Goal: Check status: Check status

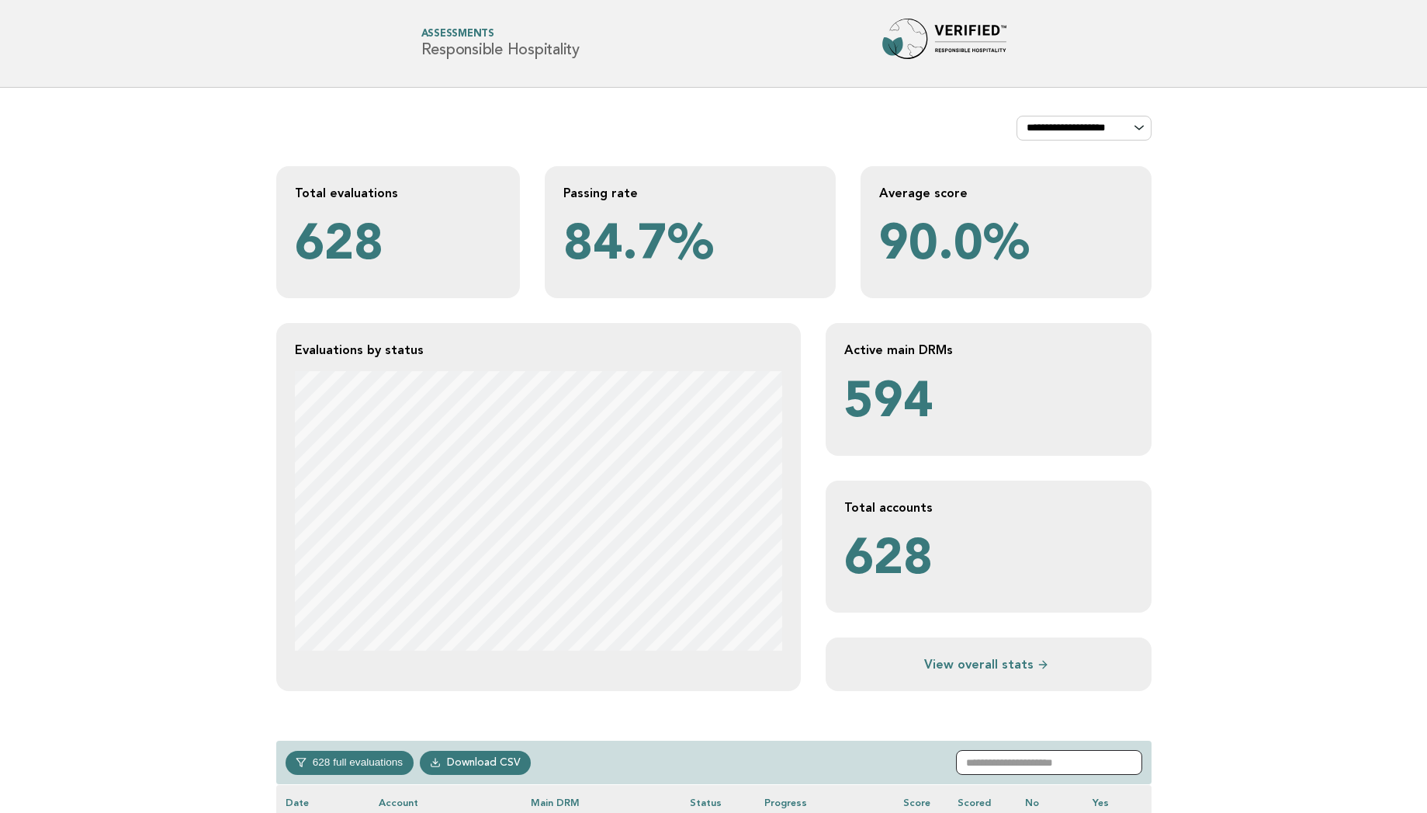
click at [1005, 770] on input "text" at bounding box center [1049, 762] width 186 height 25
type input "****"
click at [1205, 712] on main "**********" at bounding box center [713, 635] width 1427 height 1095
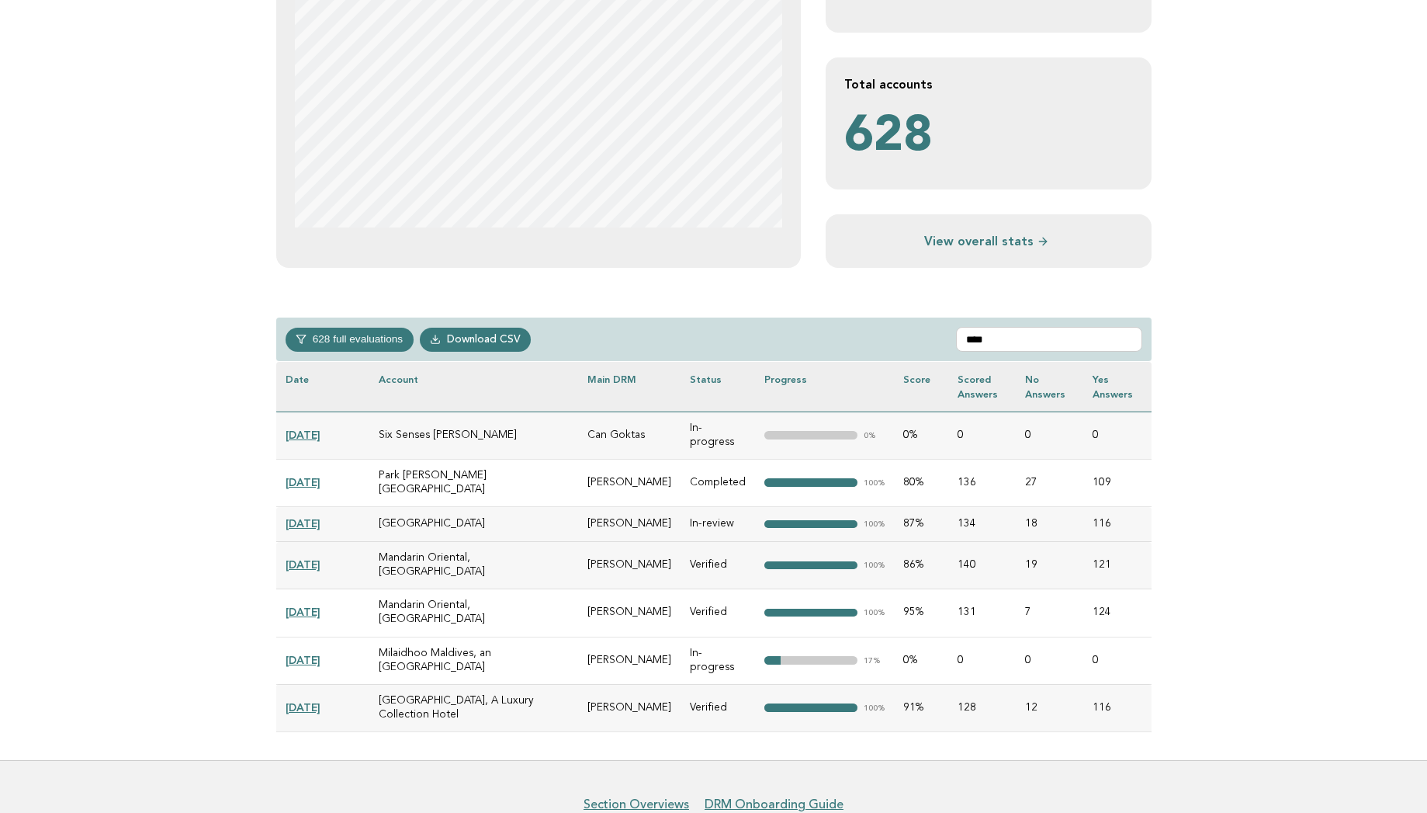
scroll to position [435, 0]
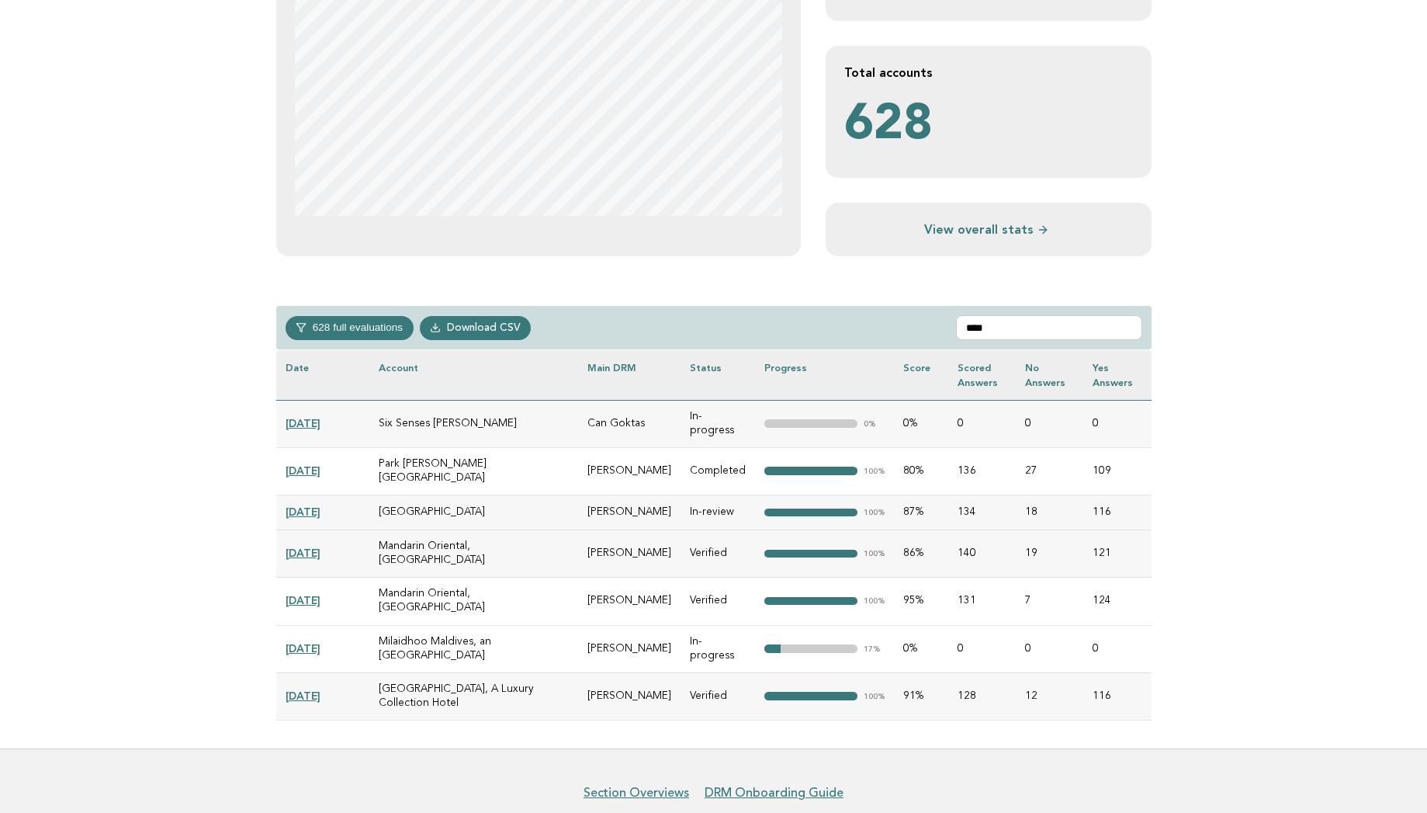
click at [321, 505] on link "[DATE]" at bounding box center [303, 511] width 35 height 12
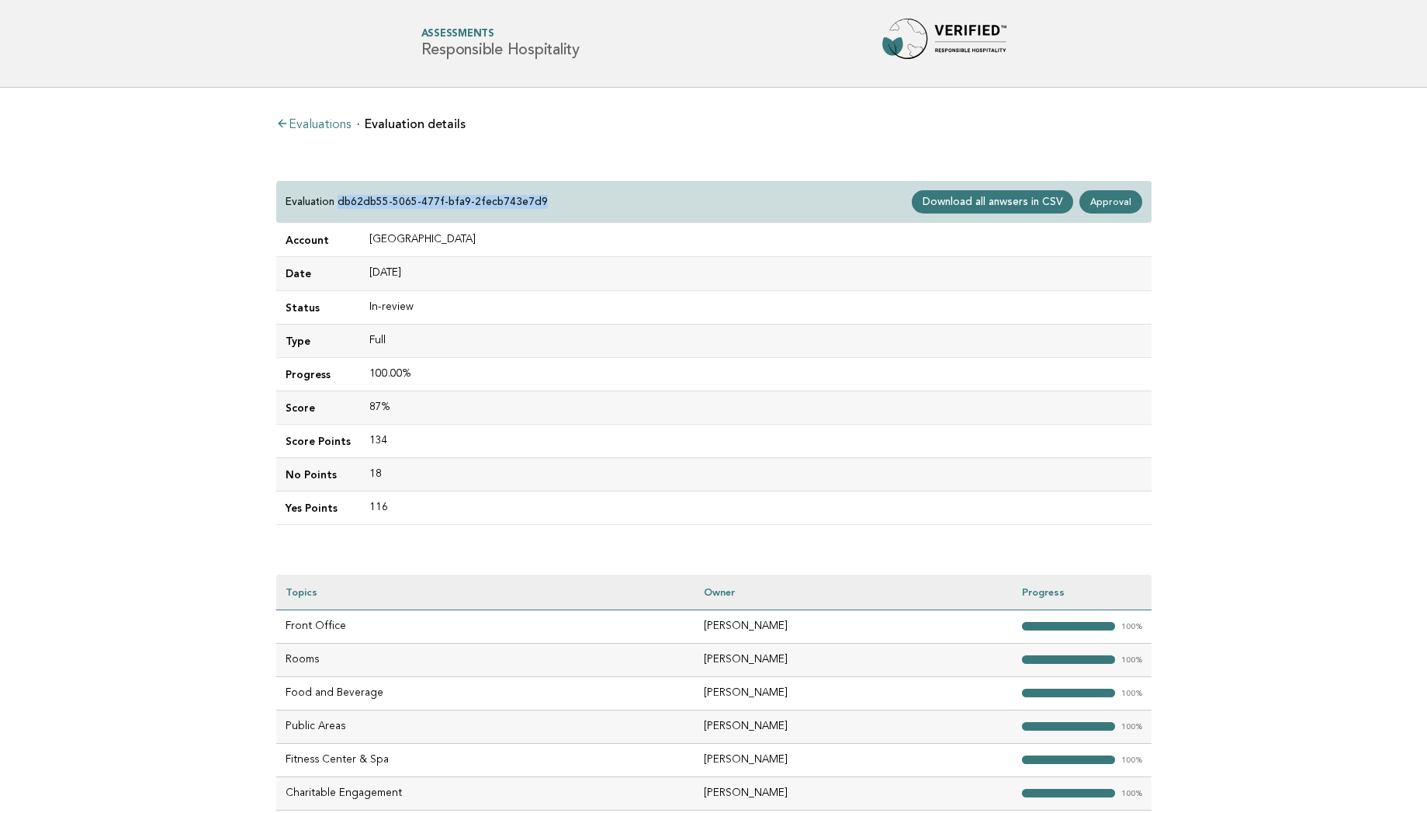
drag, startPoint x: 549, startPoint y: 196, endPoint x: 338, endPoint y: 203, distance: 211.2
click at [338, 203] on div "Evaluation db62db55-5065-477f-bfa9-2fecb743e7d9 Download all anwsers in CSV App…" at bounding box center [713, 202] width 875 height 43
copy p "db62db55-5065-477f-bfa9-2fecb743e7d9"
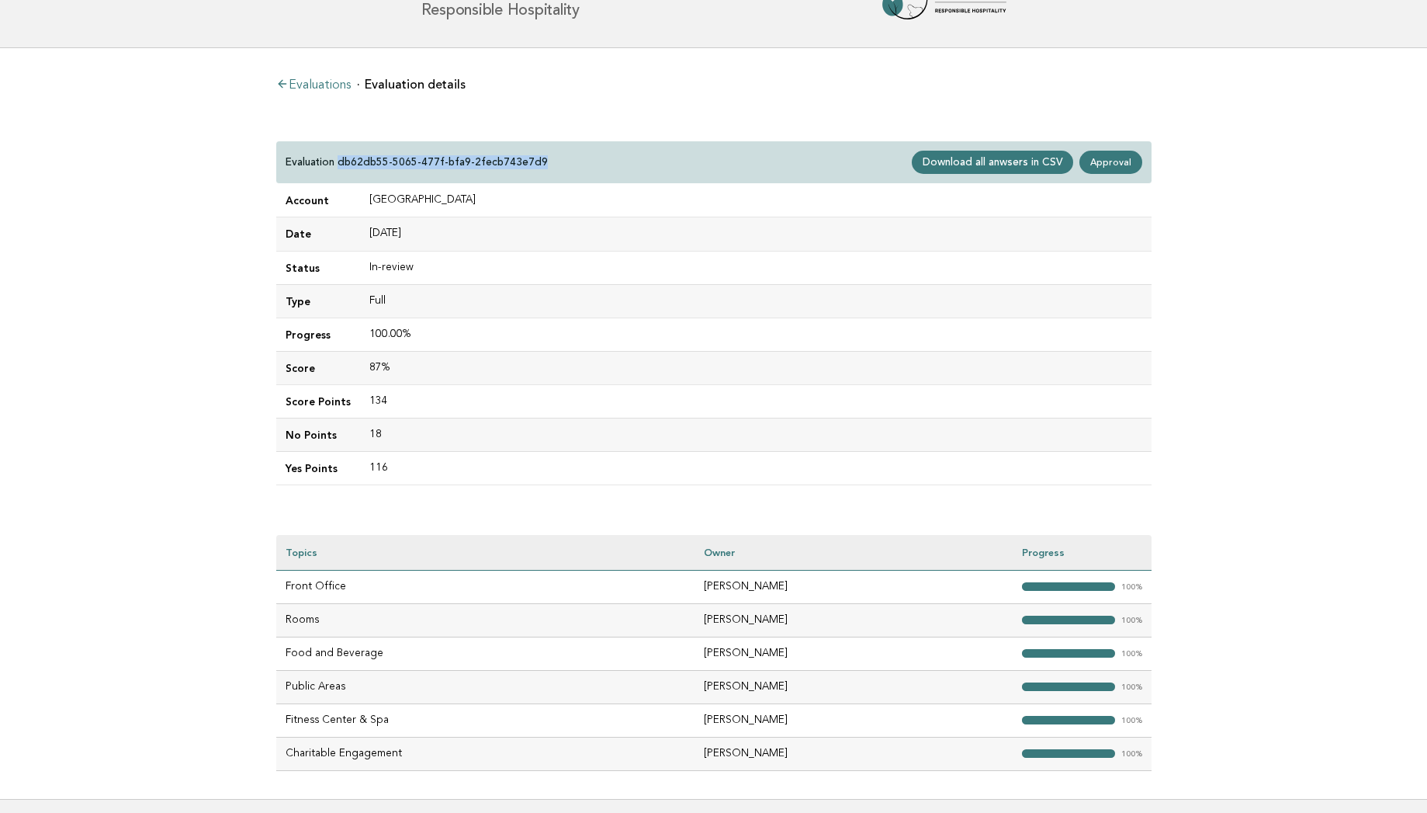
scroll to position [62, 0]
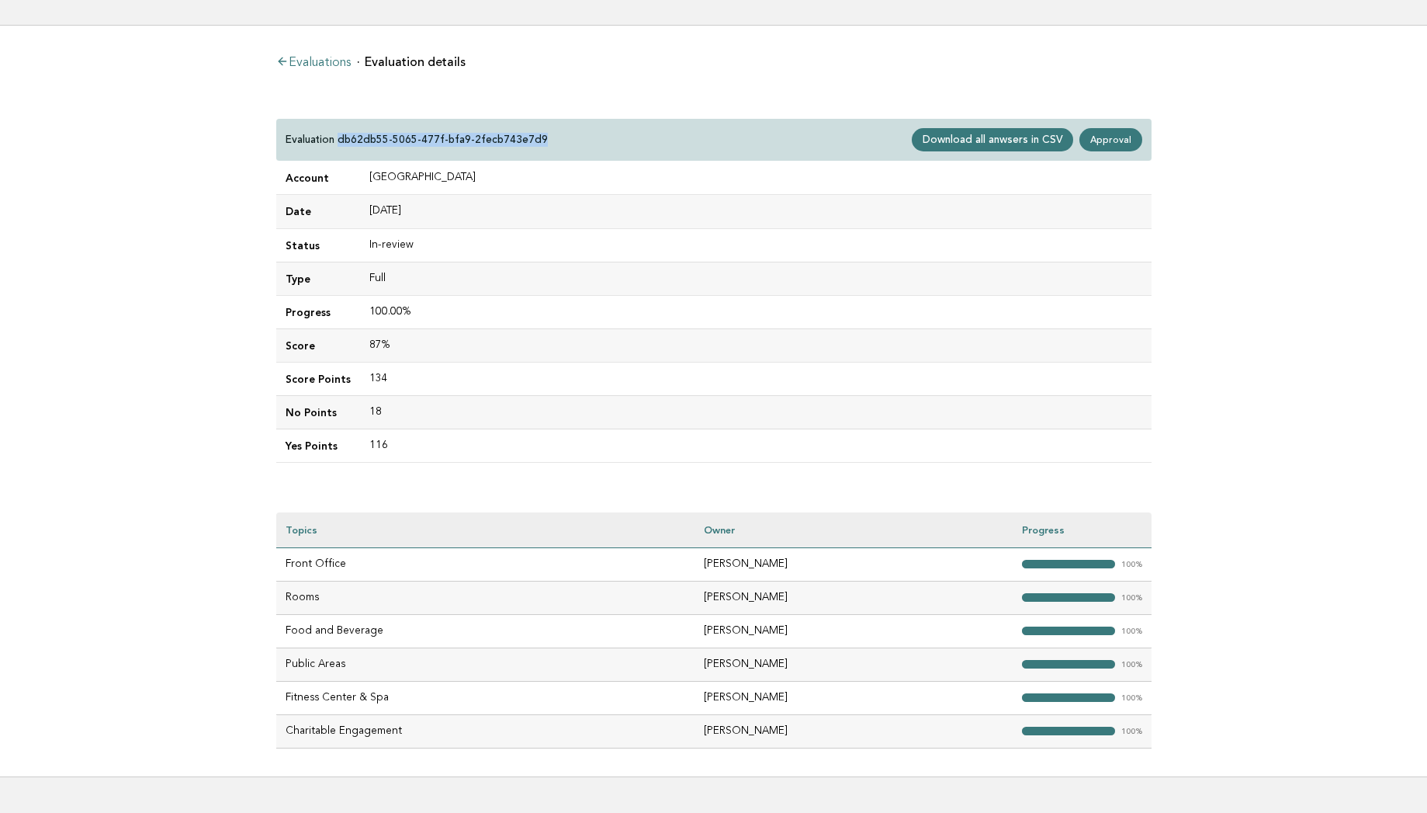
drag, startPoint x: 463, startPoint y: 180, endPoint x: 362, endPoint y: 177, distance: 101.7
click at [362, 177] on td "[GEOGRAPHIC_DATA]" at bounding box center [756, 177] width 792 height 33
copy td "[GEOGRAPHIC_DATA]"
drag, startPoint x: 341, startPoint y: 135, endPoint x: 544, endPoint y: 135, distance: 203.3
click at [544, 135] on div "Evaluation db62db55-5065-477f-bfa9-2fecb743e7d9 Download all anwsers in CSV App…" at bounding box center [713, 140] width 875 height 43
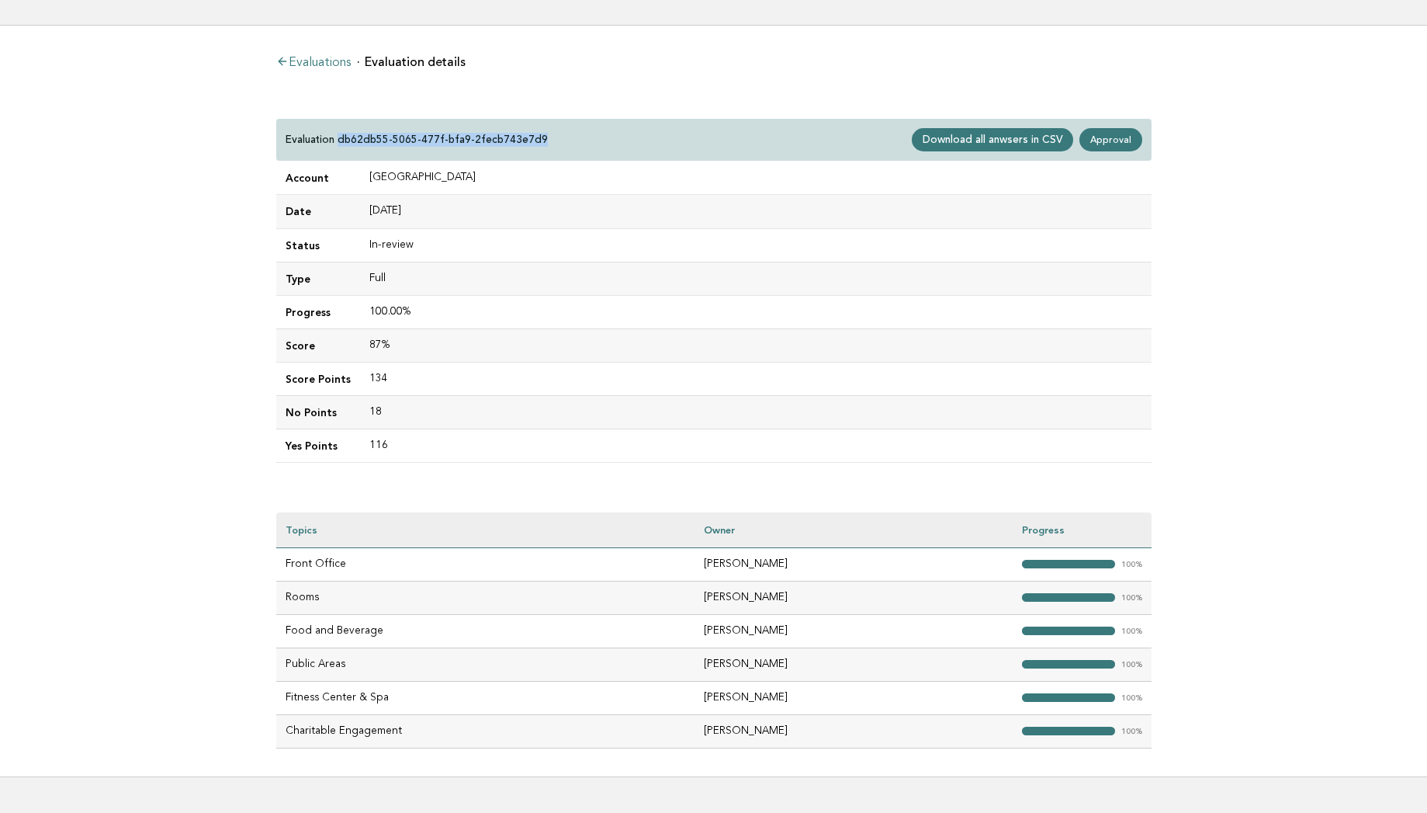
drag, startPoint x: 544, startPoint y: 135, endPoint x: 339, endPoint y: 146, distance: 205.2
click at [339, 146] on div "Evaluation db62db55-5065-477f-bfa9-2fecb743e7d9 Download all anwsers in CSV App…" at bounding box center [713, 140] width 875 height 43
copy p "db62db55-5065-477f-bfa9-2fecb743e7d9"
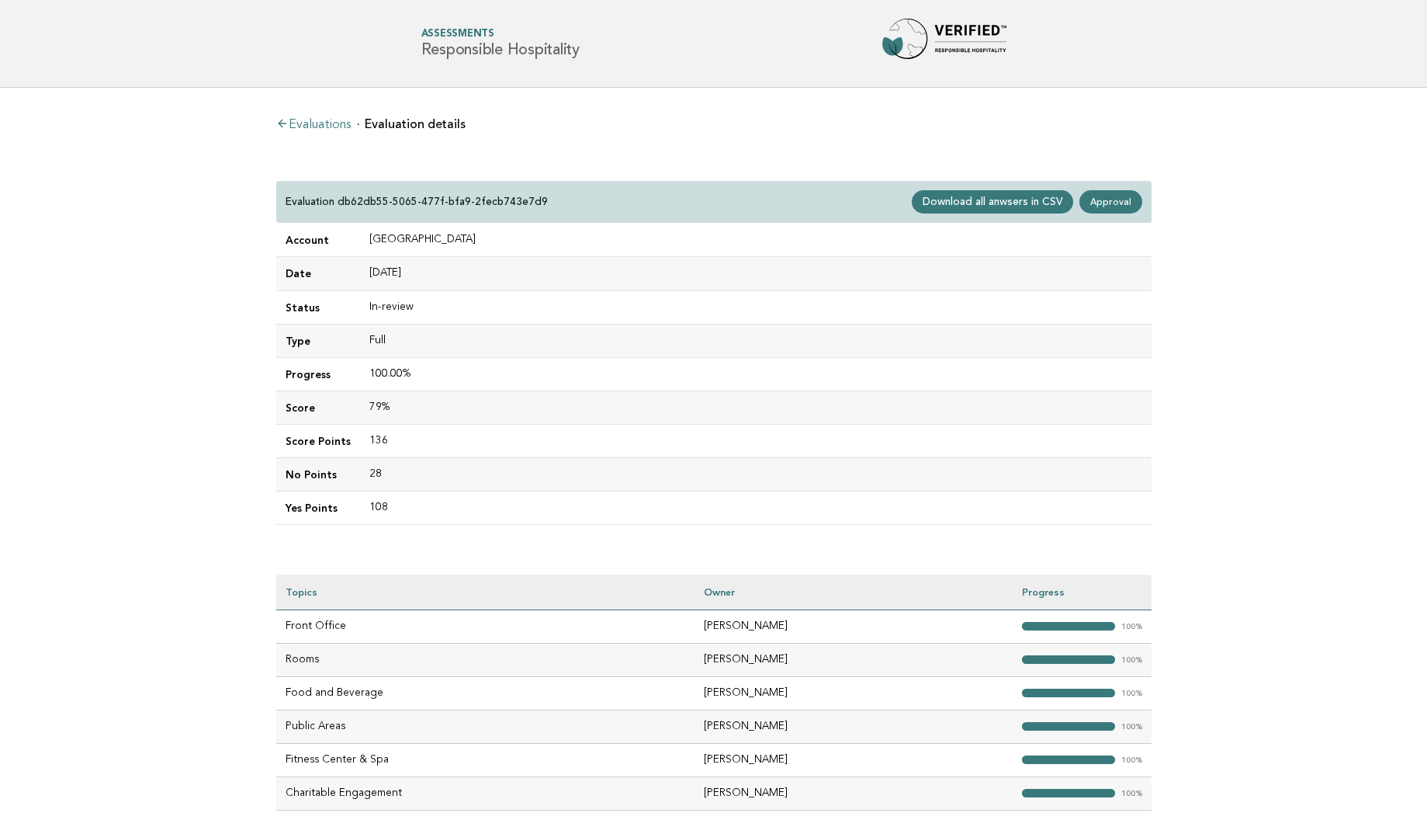
scroll to position [62, 0]
